Goal: Task Accomplishment & Management: Manage account settings

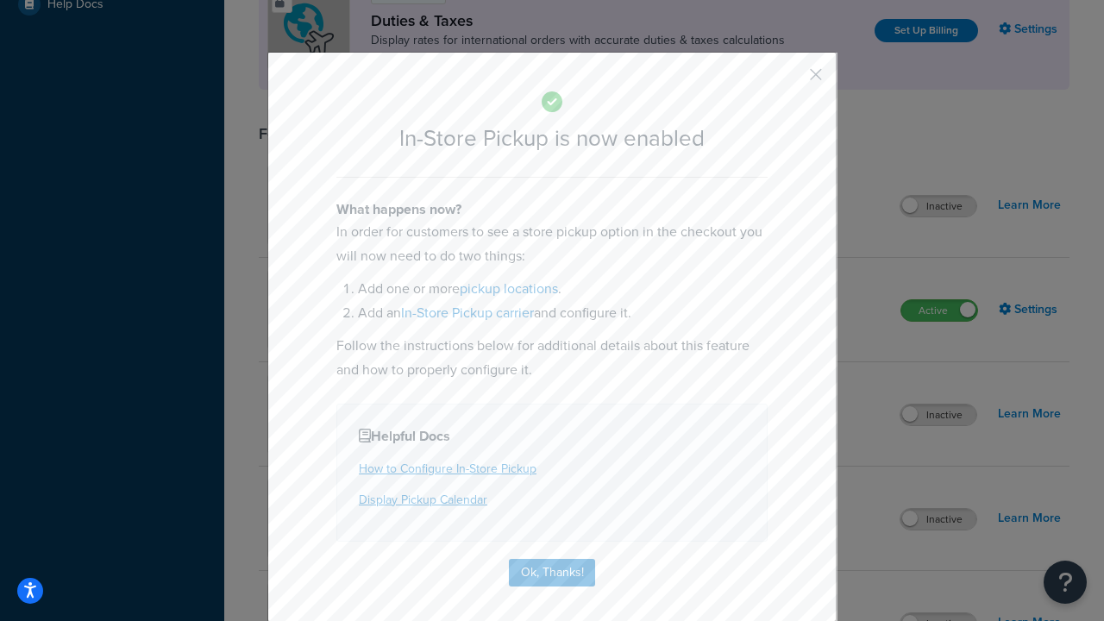
click at [790, 80] on button "button" at bounding box center [790, 80] width 4 height 4
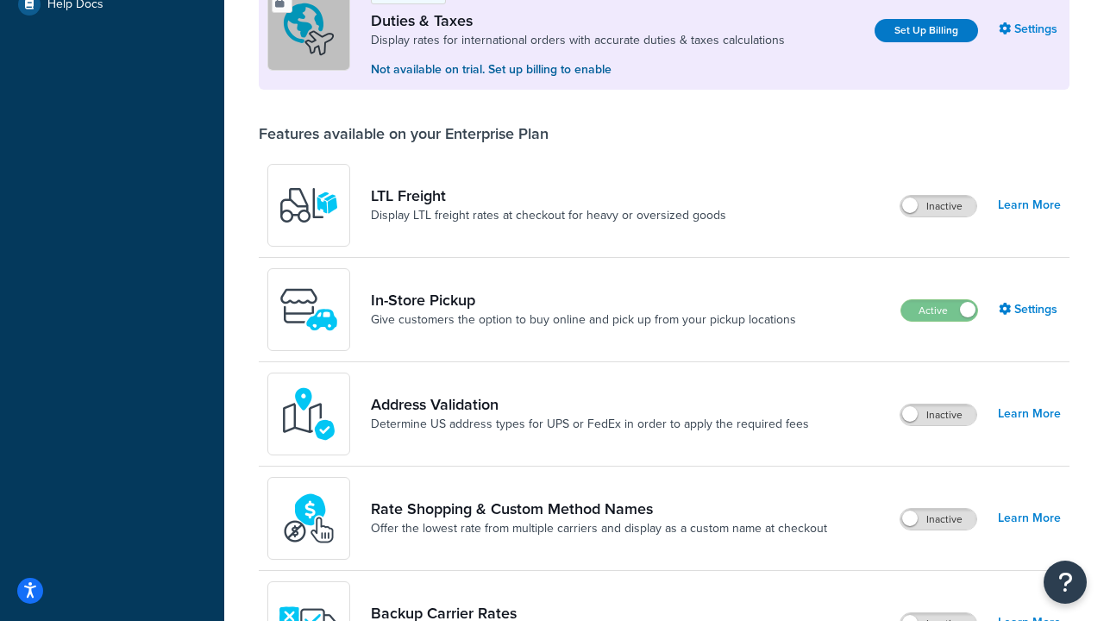
scroll to position [526, 0]
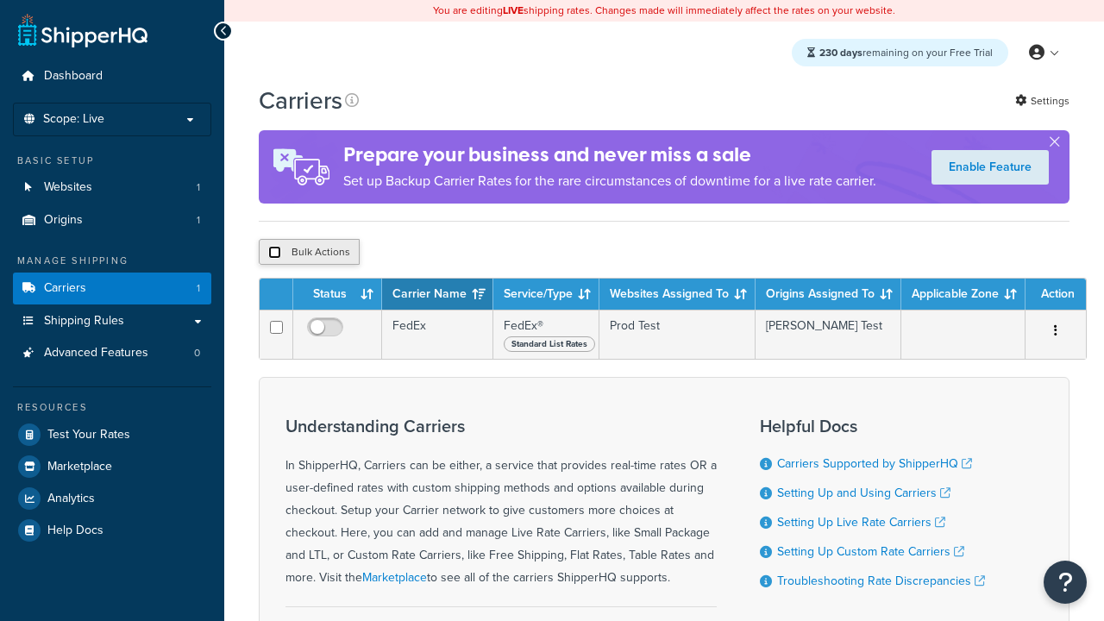
click at [274, 254] on input "checkbox" at bounding box center [274, 252] width 13 height 13
checkbox input "true"
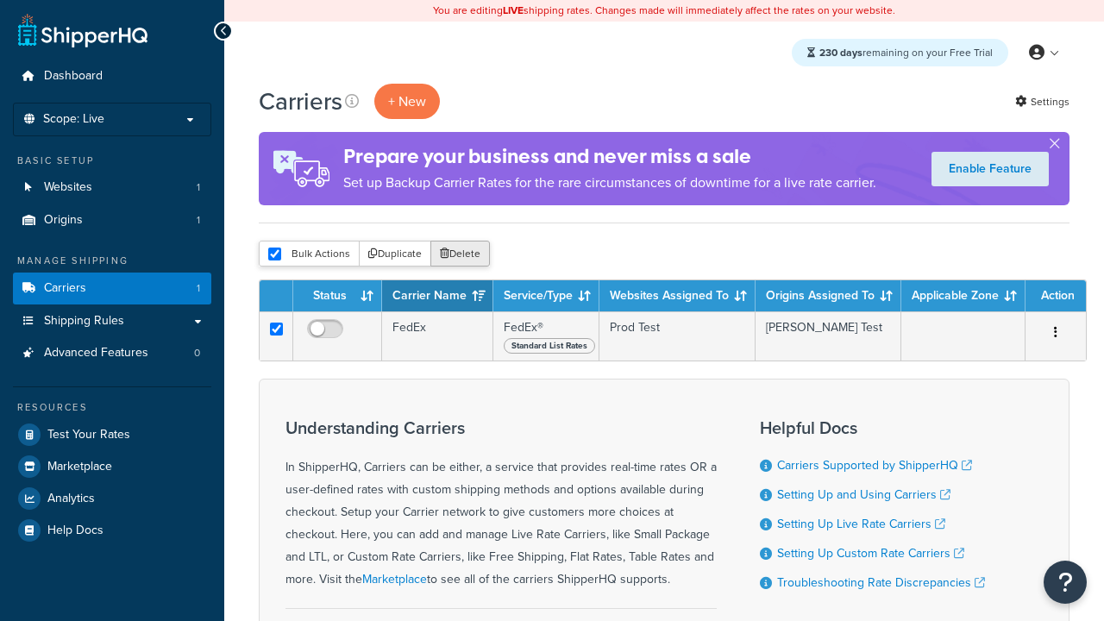
click at [464, 254] on button "Delete" at bounding box center [460, 254] width 60 height 26
